Goal: Find contact information: Find contact information

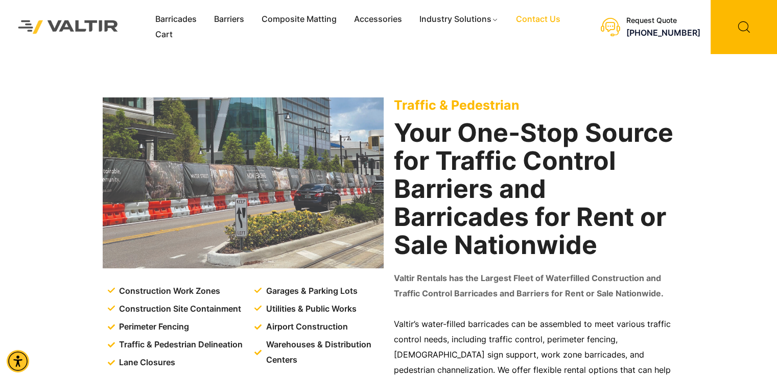
click at [527, 22] on link "Contact Us" at bounding box center [538, 19] width 62 height 15
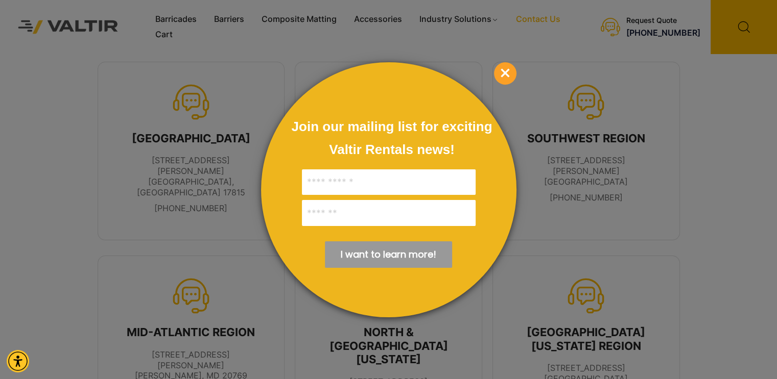
click at [500, 68] on span "×" at bounding box center [505, 73] width 22 height 22
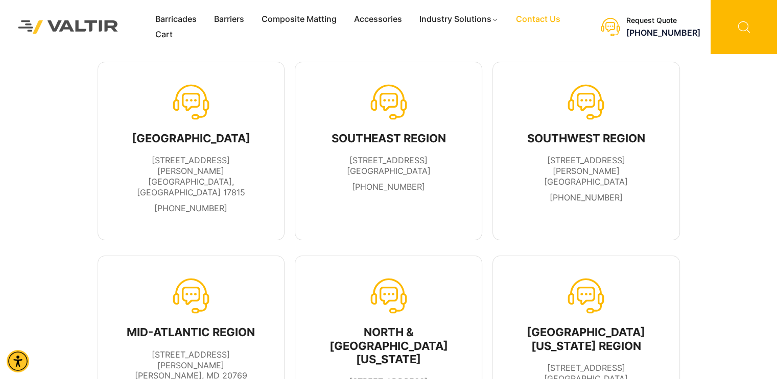
click at [738, 21] on icon at bounding box center [743, 27] width 66 height 54
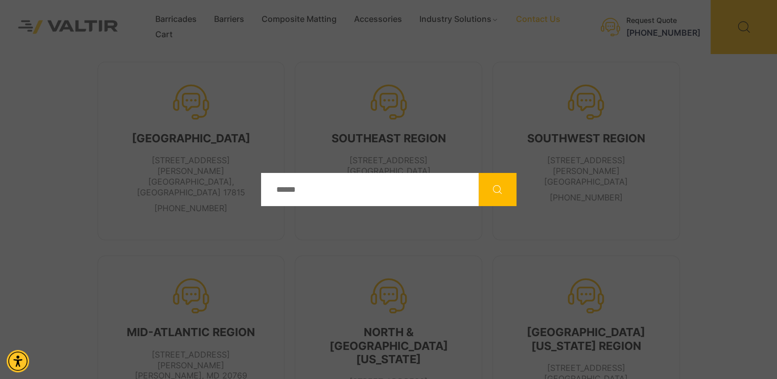
click at [334, 186] on input "Search" at bounding box center [370, 189] width 218 height 33
type input "**********"
click at [478, 173] on button "Search" at bounding box center [497, 189] width 38 height 33
